Goal: Find contact information: Find contact information

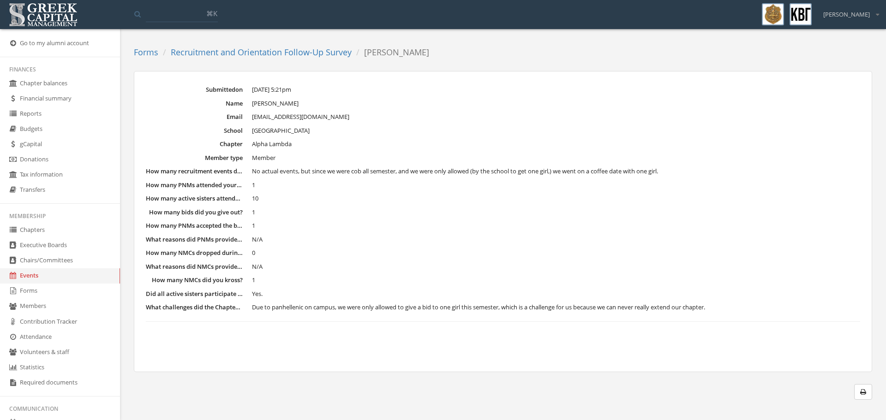
click at [465, 241] on dd "N/A" at bounding box center [556, 239] width 608 height 9
click at [511, 300] on dl "Submitted on [DATE] 5:21pm Name [PERSON_NAME] Email [EMAIL_ADDRESS][DOMAIN_NAME…" at bounding box center [503, 203] width 714 height 237
drag, startPoint x: 326, startPoint y: 307, endPoint x: 496, endPoint y: 315, distance: 170.0
click at [496, 315] on dl "Submitted on [DATE] 5:21pm Name [PERSON_NAME] Email [EMAIL_ADDRESS][DOMAIN_NAME…" at bounding box center [503, 203] width 714 height 237
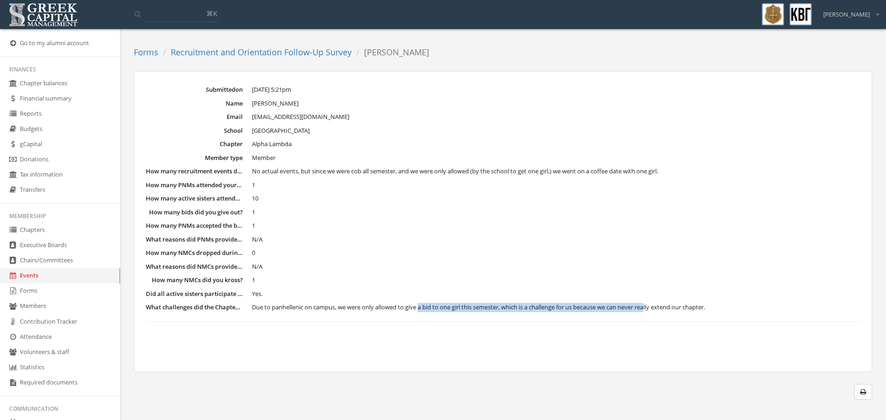
drag, startPoint x: 422, startPoint y: 310, endPoint x: 653, endPoint y: 310, distance: 231.2
click at [653, 310] on span "Due to panhellenic on campus, we were only allowed to give a bid to one girl th…" at bounding box center [478, 307] width 453 height 8
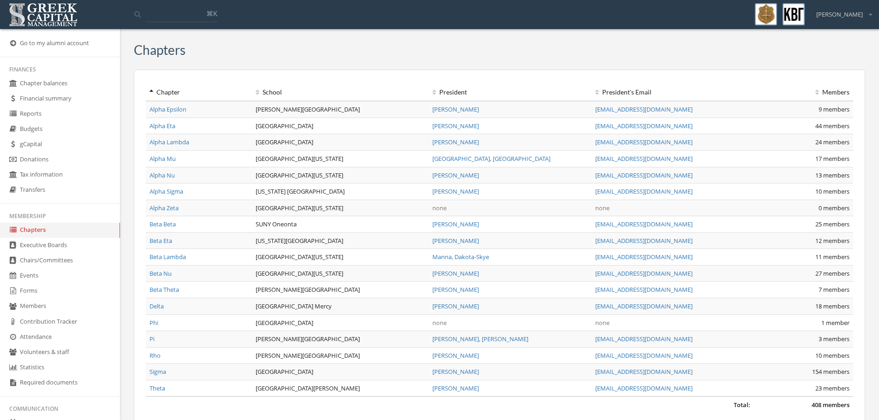
click at [163, 372] on link "Sigma" at bounding box center [158, 372] width 17 height 8
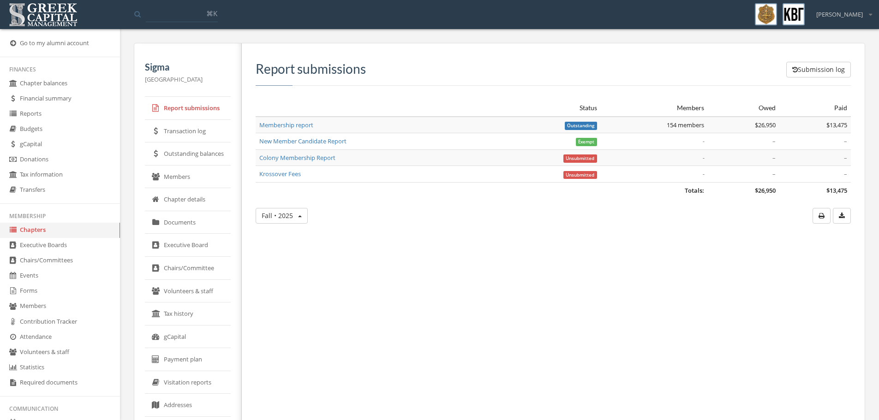
click at [209, 292] on link "Volunteers & staff" at bounding box center [188, 291] width 86 height 23
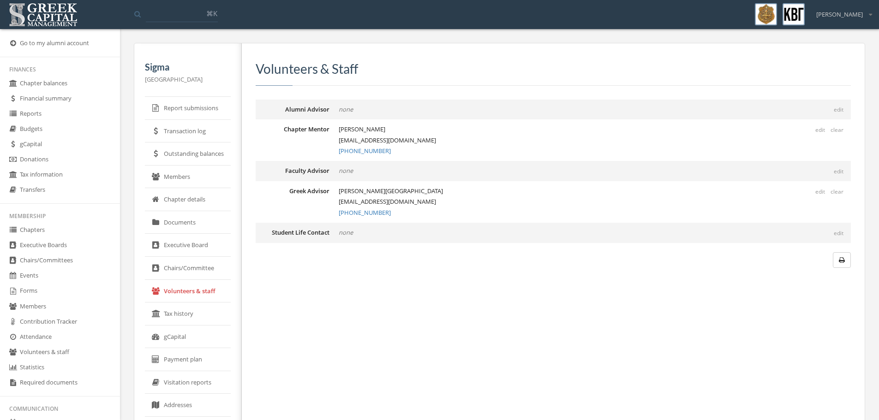
click at [489, 302] on div "Volunteers & Staff Alumni Advisor edit none Chapter Mentor edit clear Morey, Me…" at bounding box center [550, 272] width 616 height 459
drag, startPoint x: 435, startPoint y: 140, endPoint x: 322, endPoint y: 140, distance: 113.1
click at [322, 140] on div "Chapter Mentor edit clear Morey, Megan MeganM.kbgmentor@gmail.com (989) 306-3358" at bounding box center [553, 141] width 595 height 42
copy div "MeganM.kbgmentor@gmail.com"
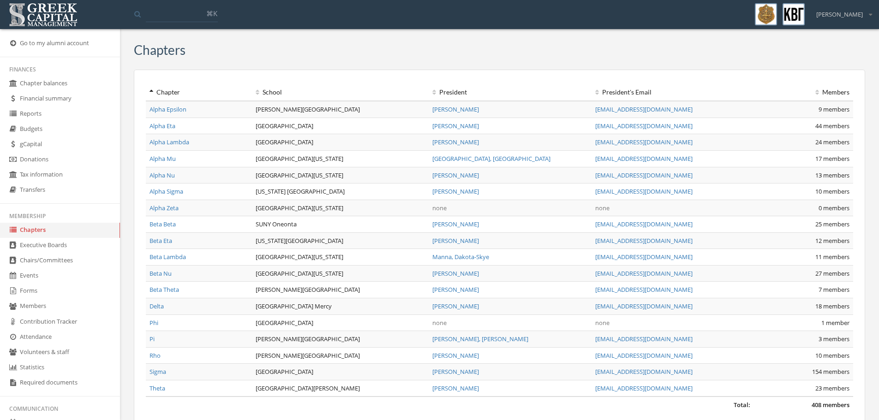
click at [173, 112] on link "Alpha Epsilon" at bounding box center [168, 109] width 37 height 8
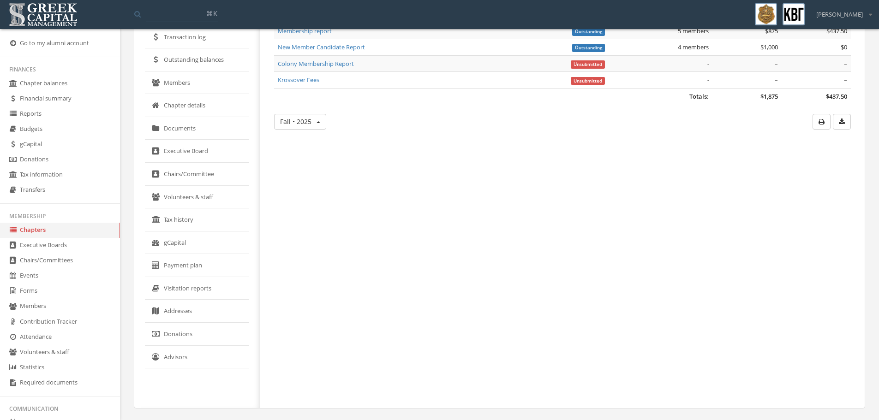
scroll to position [95, 0]
click at [180, 328] on link "Donations" at bounding box center [197, 334] width 104 height 23
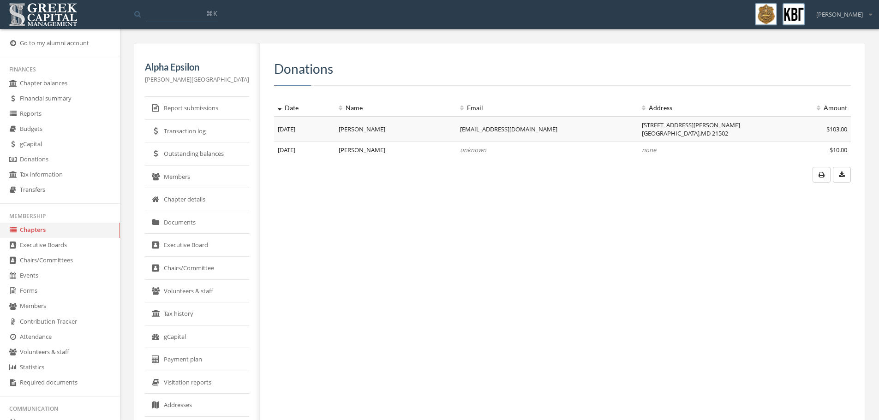
click at [48, 160] on link "Donations" at bounding box center [60, 159] width 120 height 15
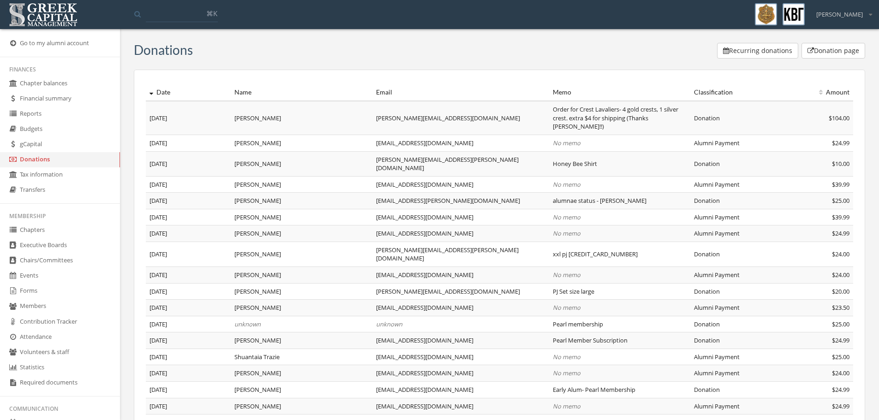
click at [843, 55] on button "Donation page" at bounding box center [834, 51] width 64 height 16
